Goal: Communication & Community: Answer question/provide support

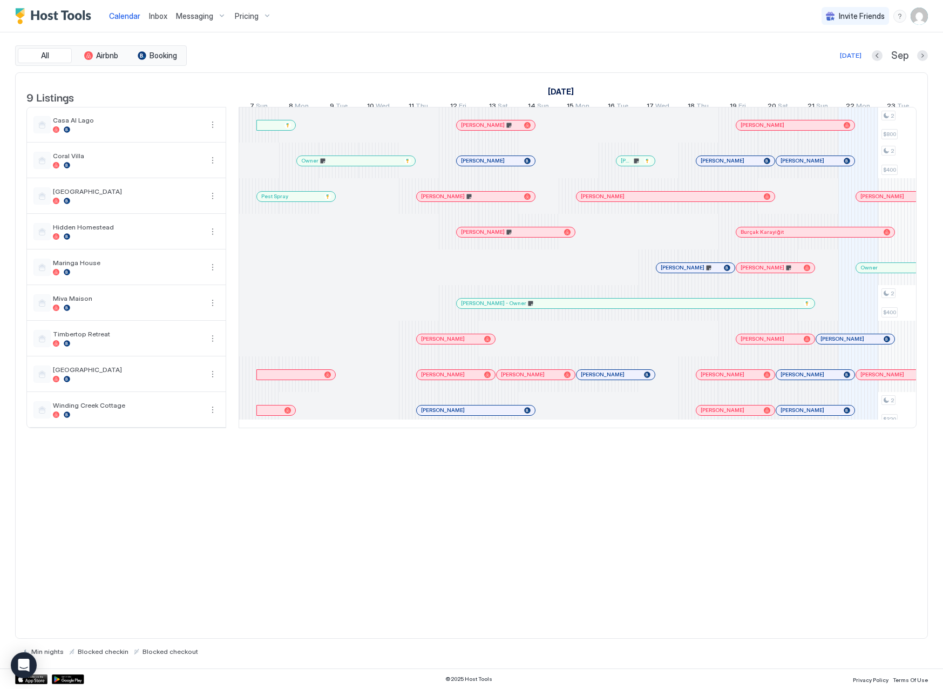
scroll to position [0, 600]
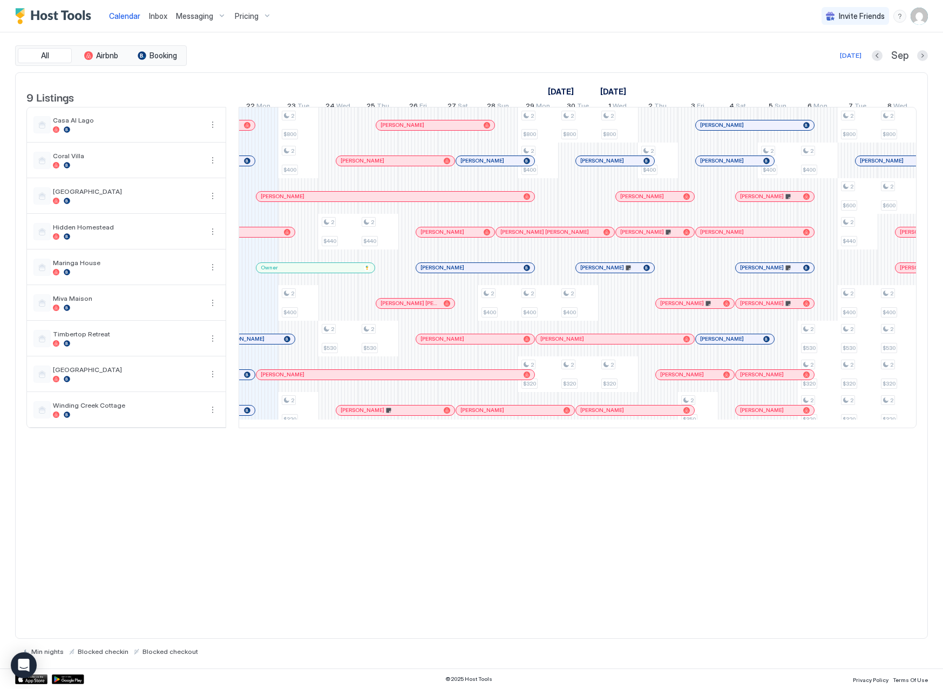
click at [155, 18] on span "Inbox" at bounding box center [158, 15] width 18 height 9
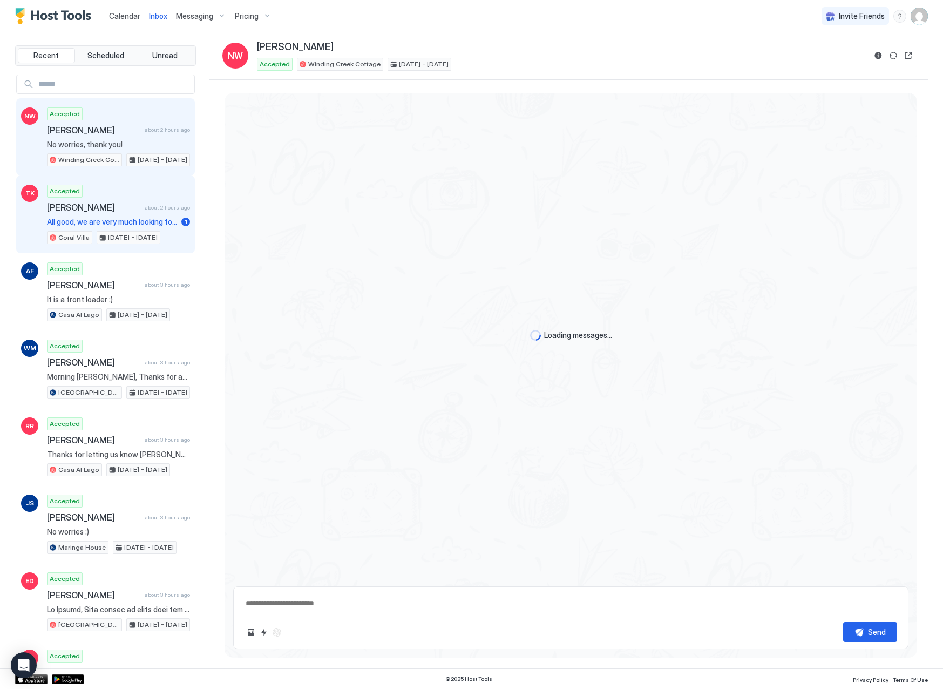
click at [121, 225] on span "All good, we are very much looking forward to it 😊thanks [PERSON_NAME]" at bounding box center [112, 222] width 130 height 10
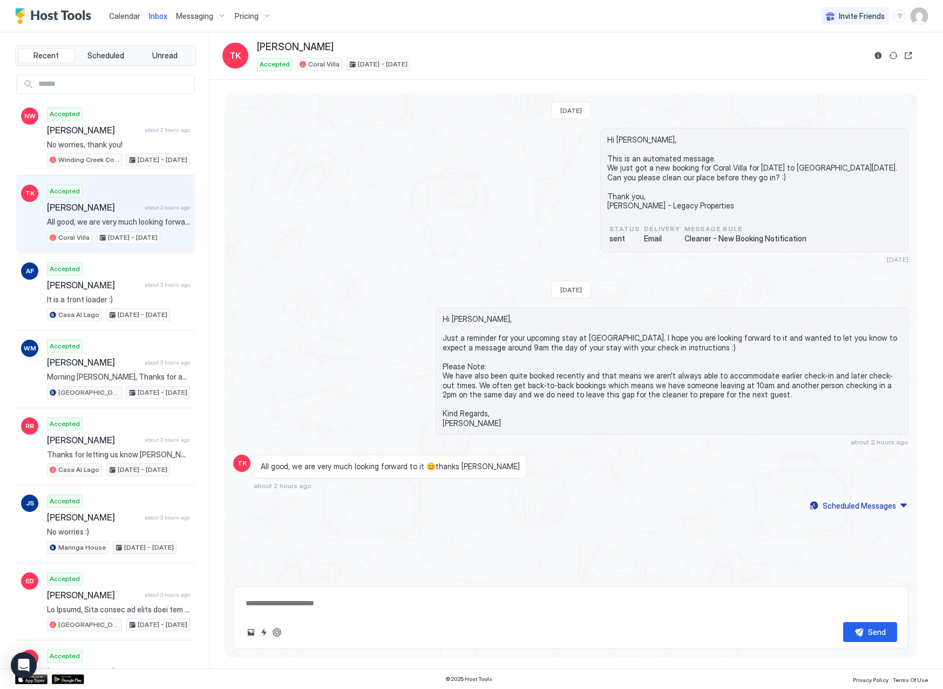
click at [128, 17] on span "Calendar" at bounding box center [124, 15] width 31 height 9
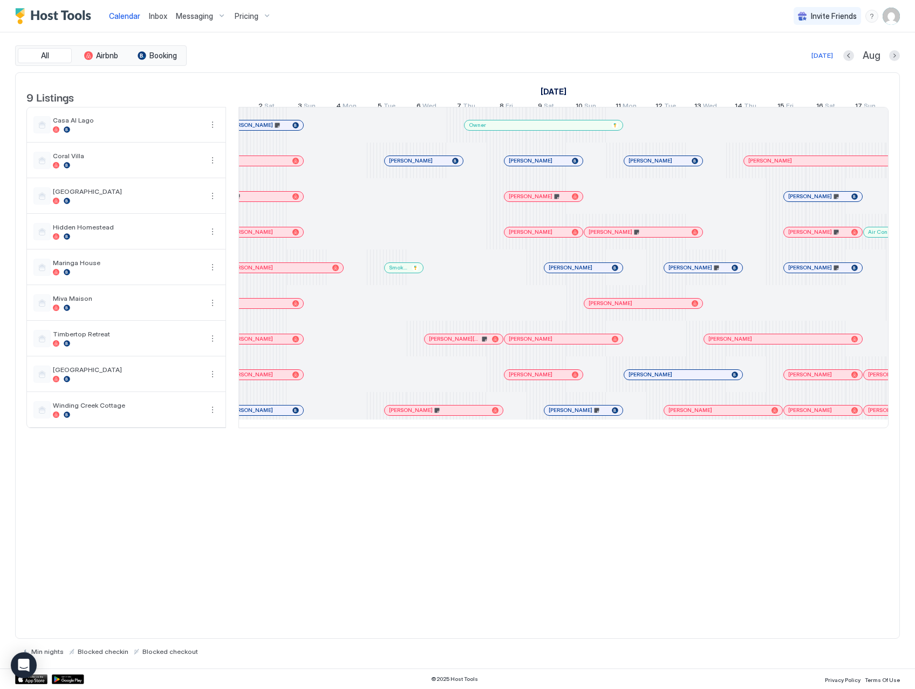
scroll to position [0, 164]
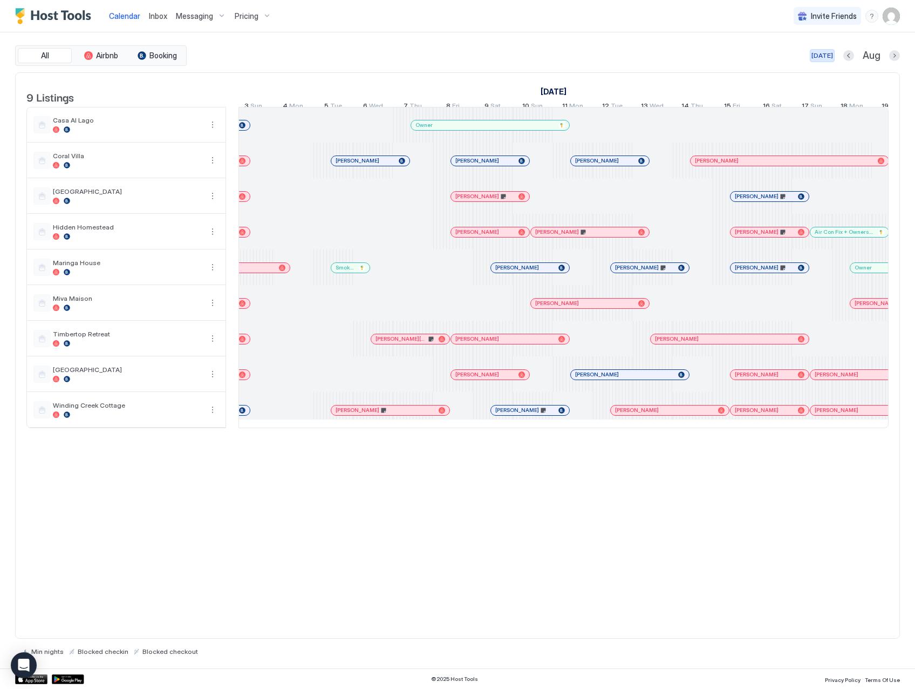
click at [827, 58] on div "[DATE]" at bounding box center [823, 56] width 22 height 10
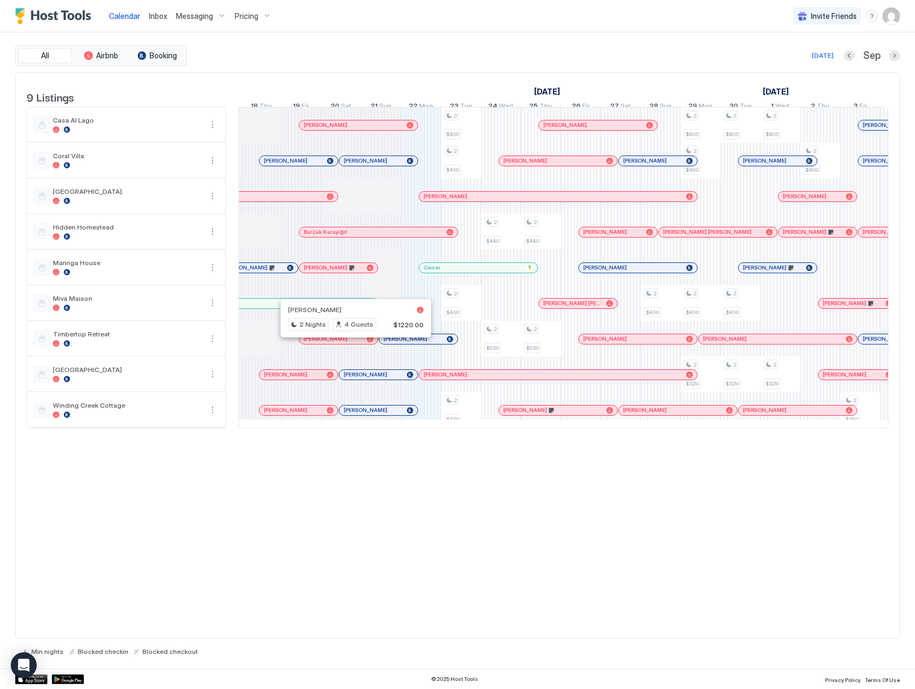
click at [351, 343] on div at bounding box center [351, 339] width 9 height 9
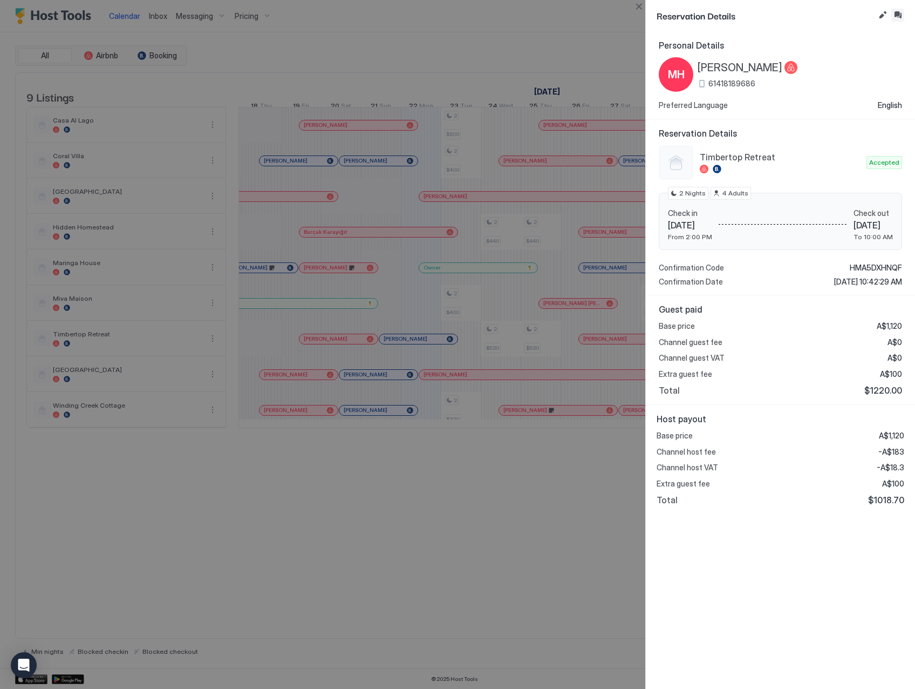
click at [896, 20] on button "Inbox" at bounding box center [898, 15] width 13 height 13
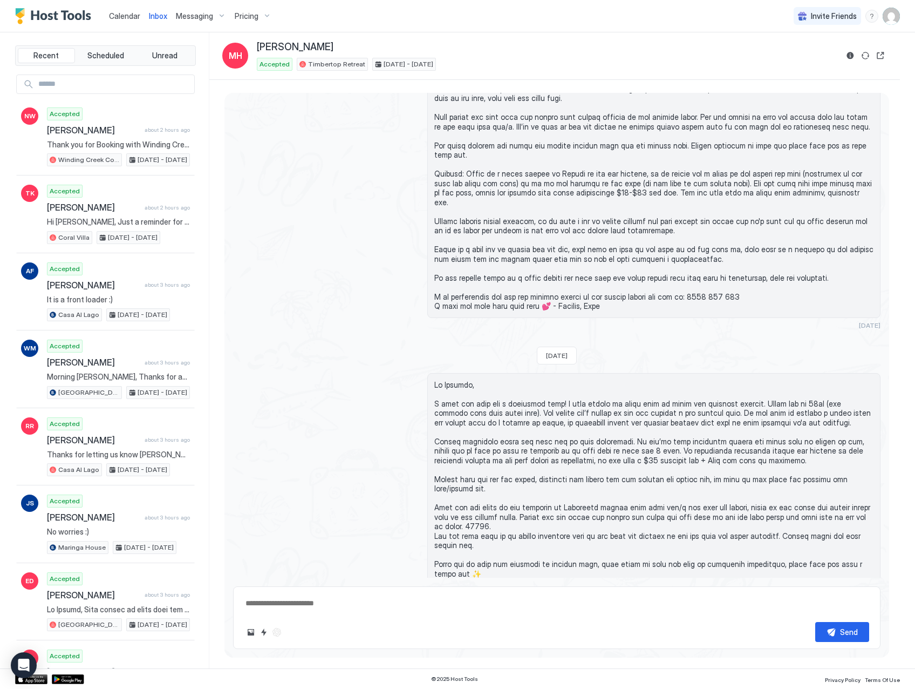
click at [119, 16] on span "Calendar" at bounding box center [124, 15] width 31 height 9
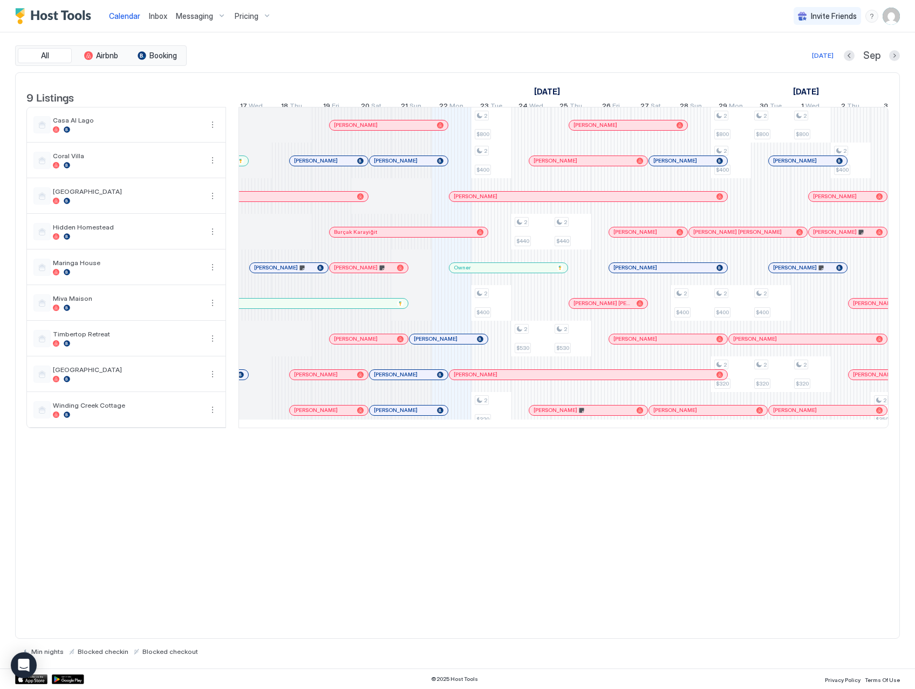
click at [158, 13] on span "Inbox" at bounding box center [158, 15] width 18 height 9
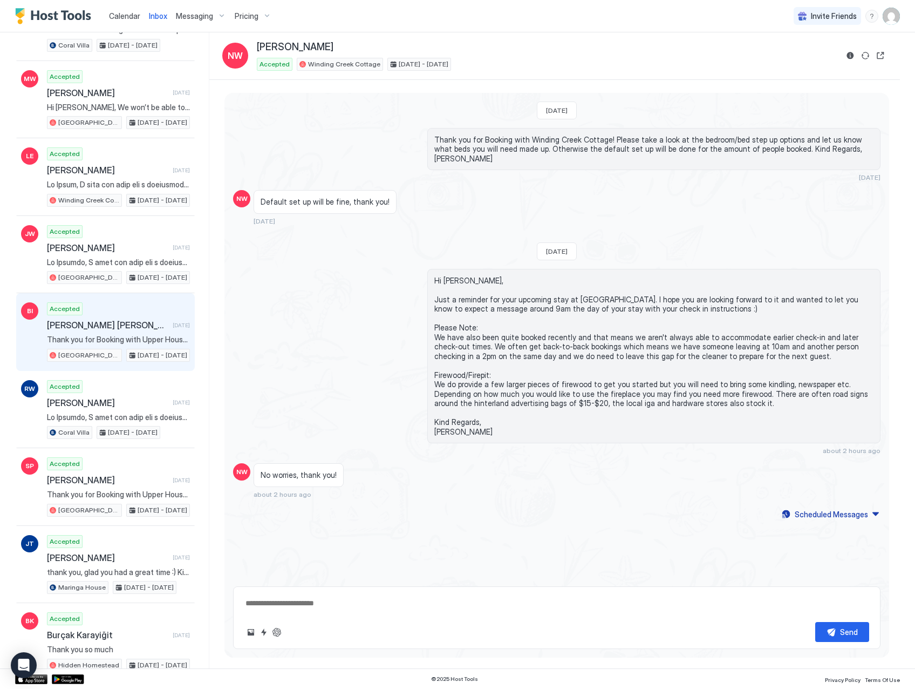
scroll to position [1433, 0]
click at [114, 324] on span "[PERSON_NAME] [PERSON_NAME]" at bounding box center [107, 324] width 121 height 11
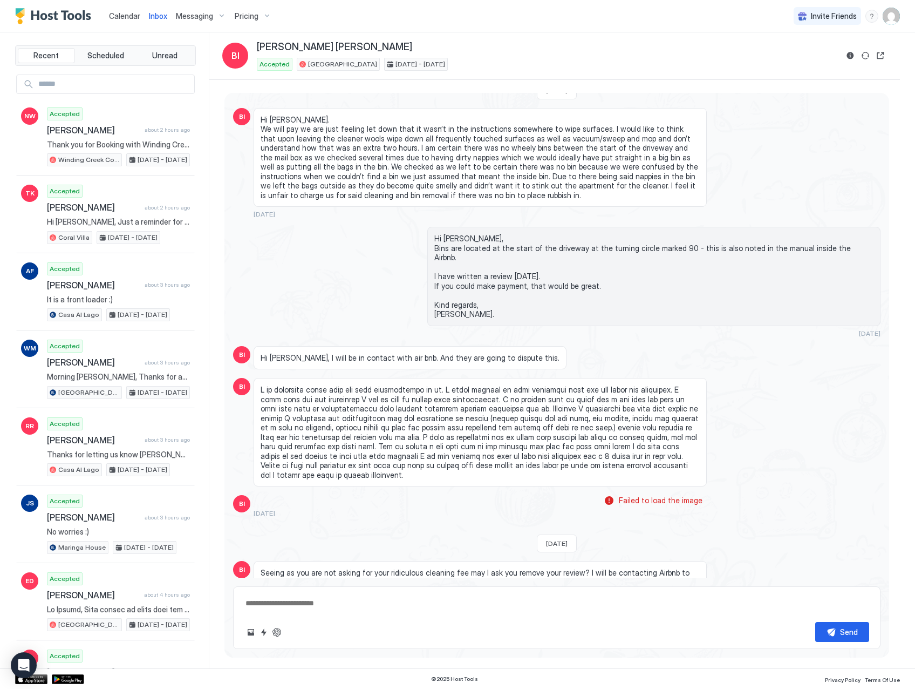
scroll to position [1931, 0]
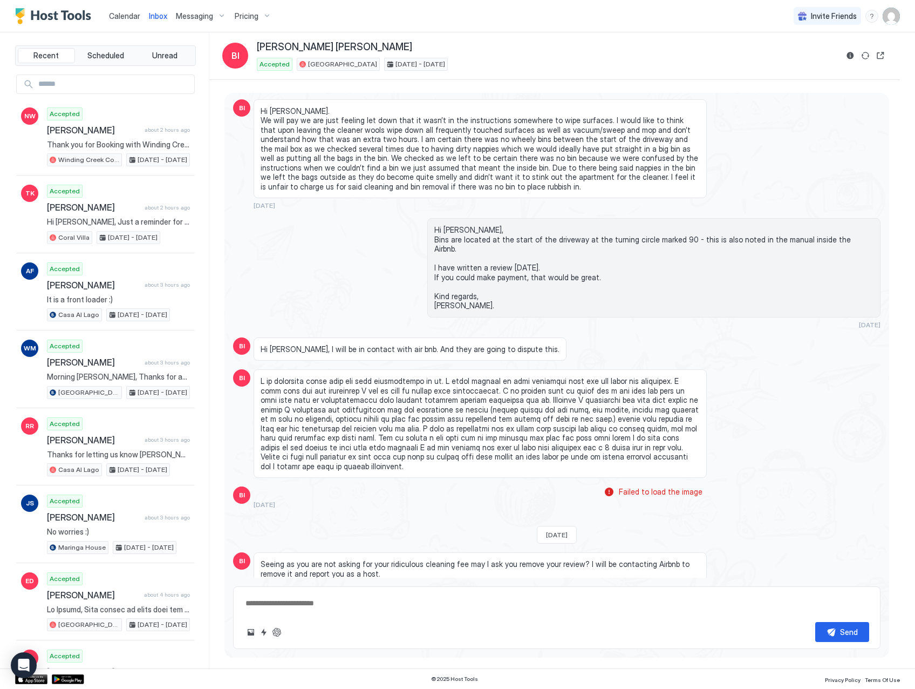
click at [297, 603] on textarea at bounding box center [557, 603] width 625 height 20
click at [138, 12] on span "Calendar" at bounding box center [124, 15] width 31 height 9
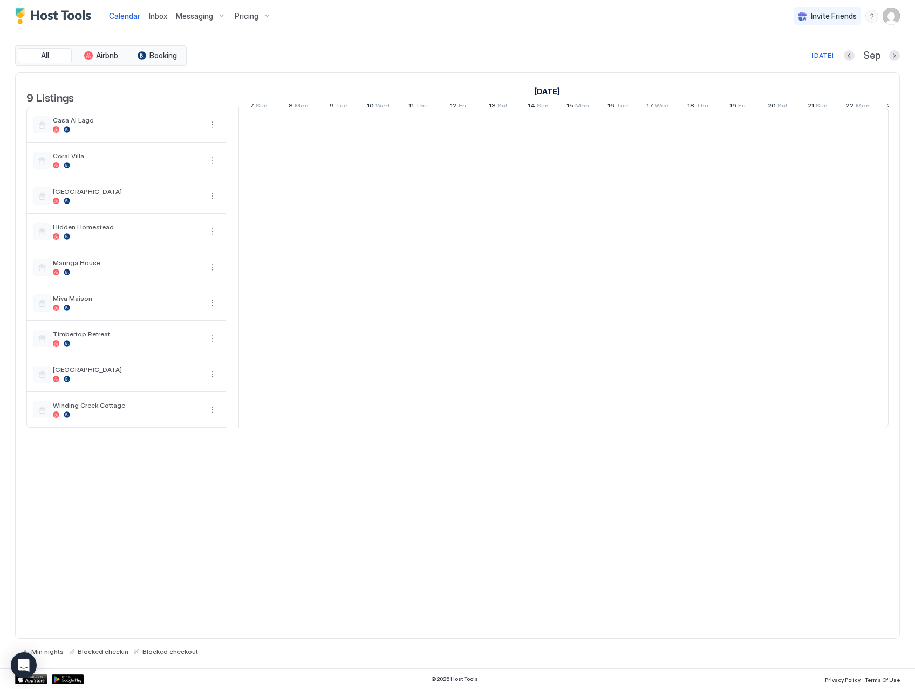
scroll to position [0, 600]
click at [155, 19] on span "Inbox" at bounding box center [158, 15] width 18 height 9
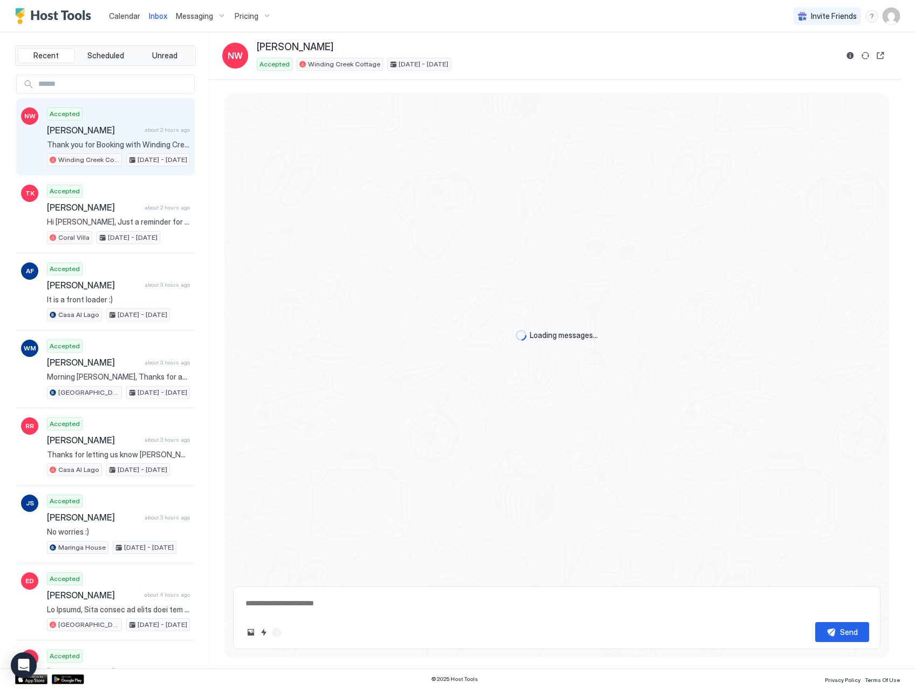
click at [126, 17] on span "Calendar" at bounding box center [124, 15] width 31 height 9
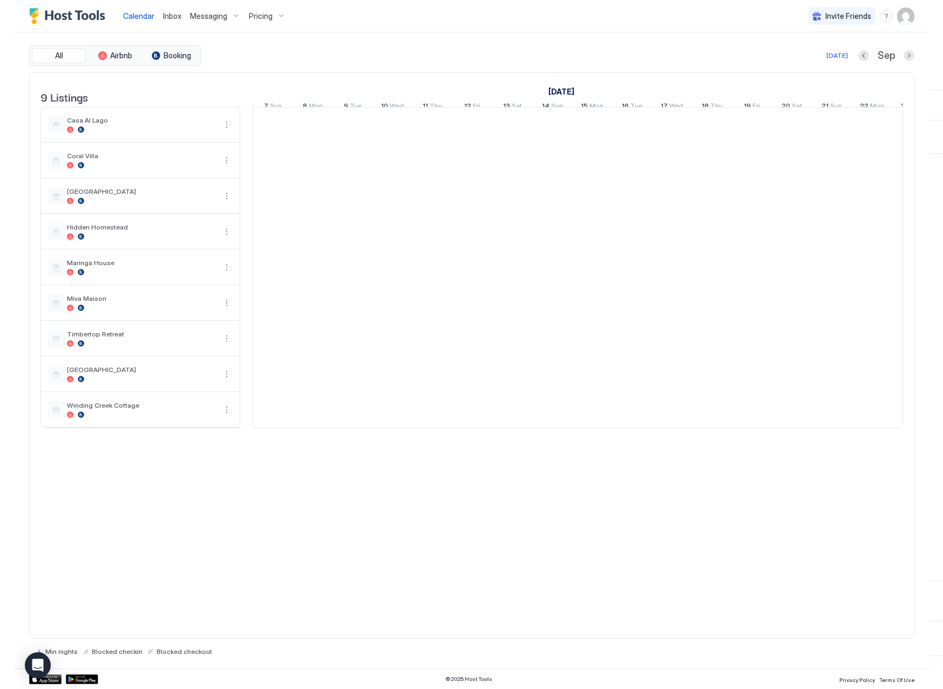
scroll to position [0, 600]
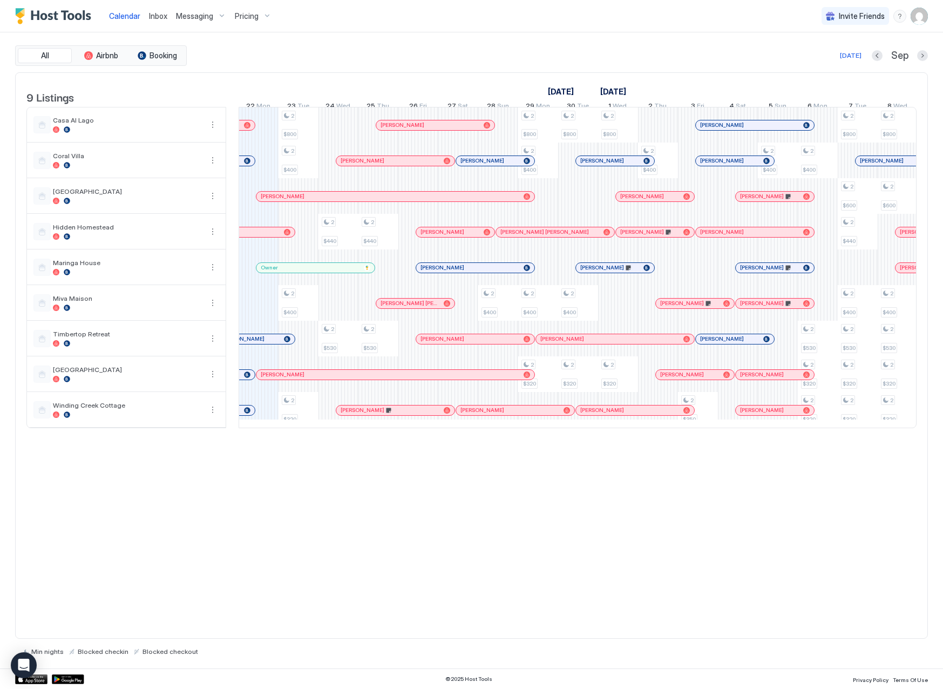
scroll to position [0, 600]
